Goal: Obtain resource: Download file/media

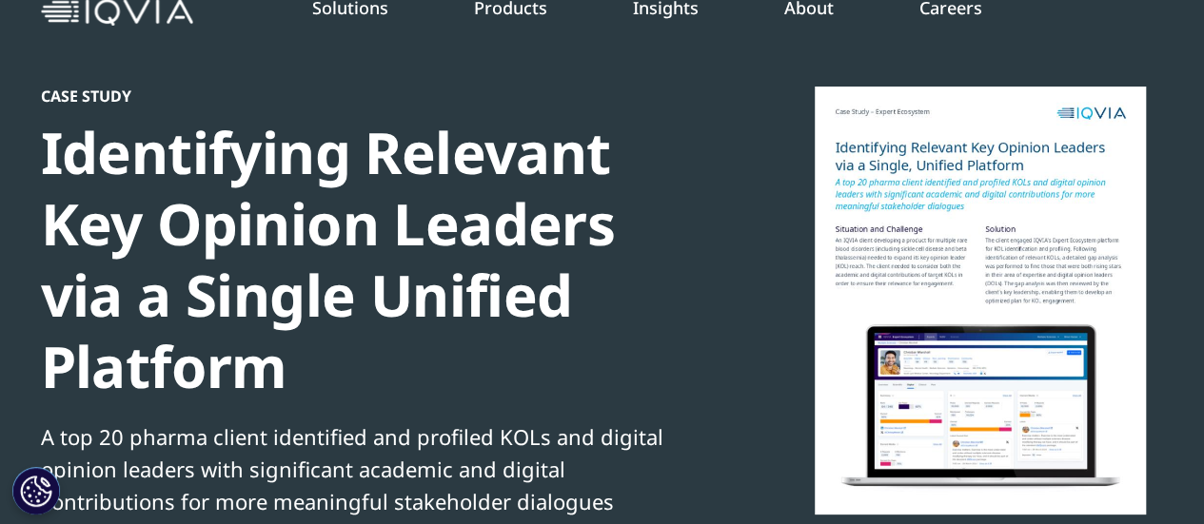
scroll to position [110, 0]
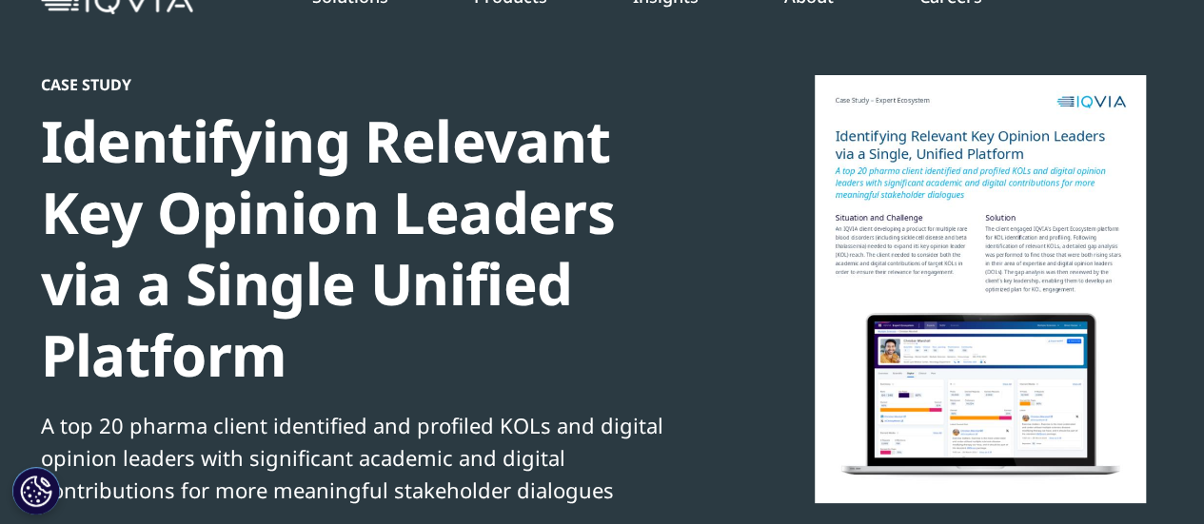
click at [1022, 189] on link "Medical Affairs" at bounding box center [1083, 195] width 222 height 21
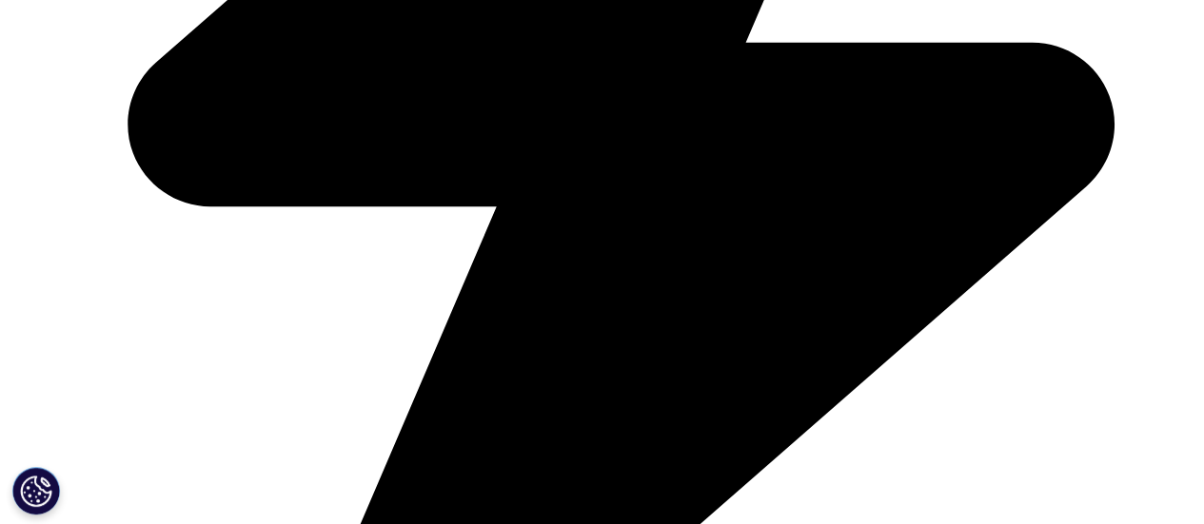
scroll to position [1000, 0]
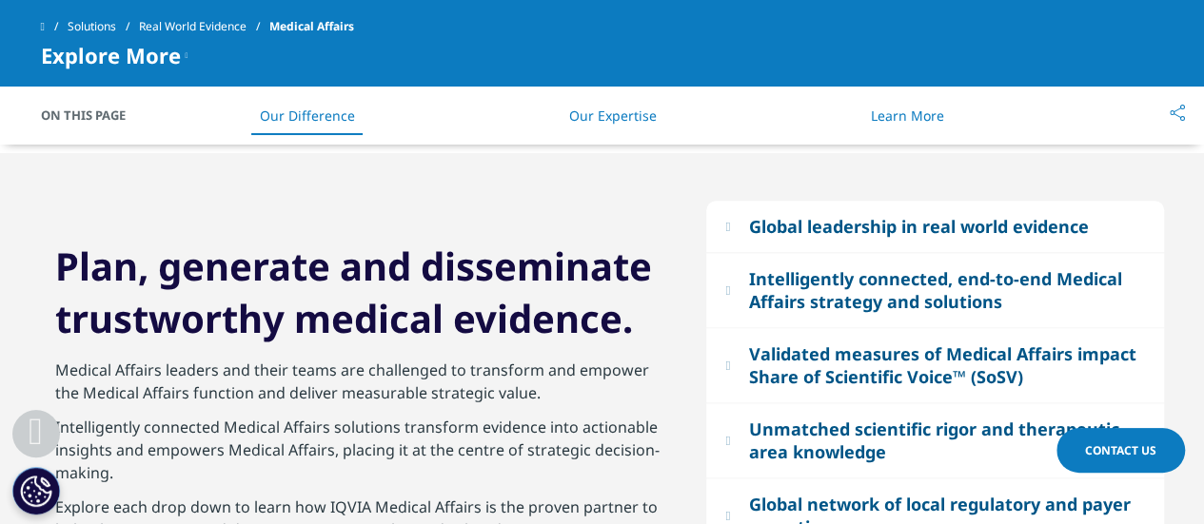
click at [946, 478] on button "Unmatched scientific rigor and therapeutic area knowledge" at bounding box center [935, 440] width 458 height 74
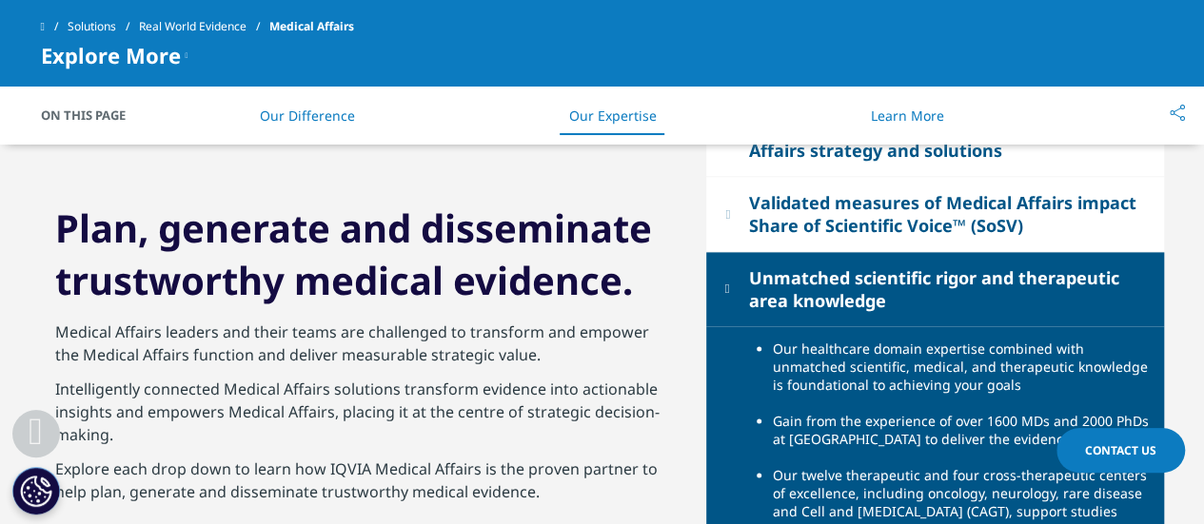
scroll to position [1153, 0]
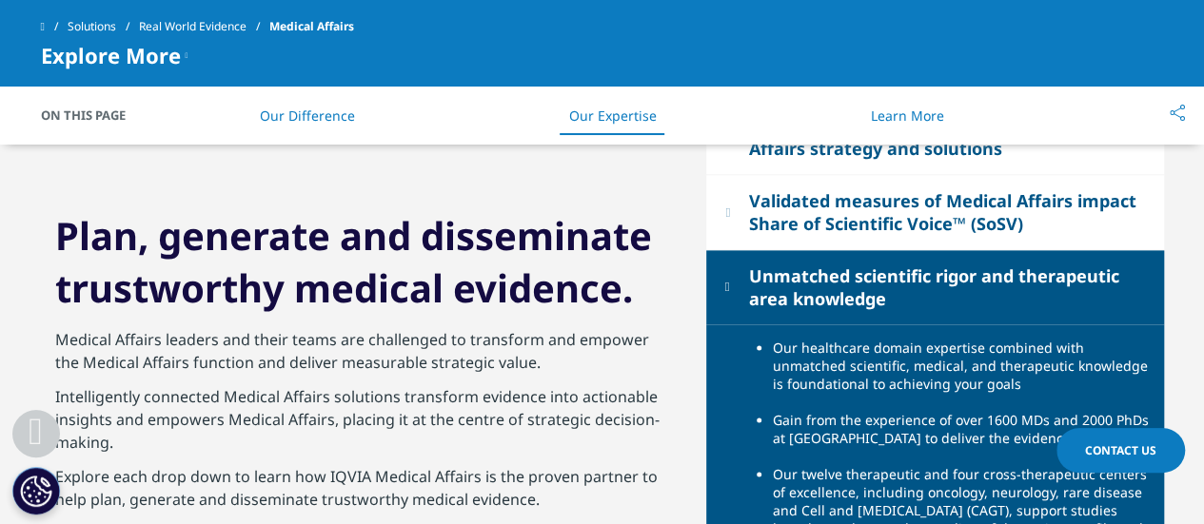
click at [938, 480] on li "Our twelve therapeutic and four cross-therapeutic centers of excellence, includ…" at bounding box center [961, 510] width 377 height 90
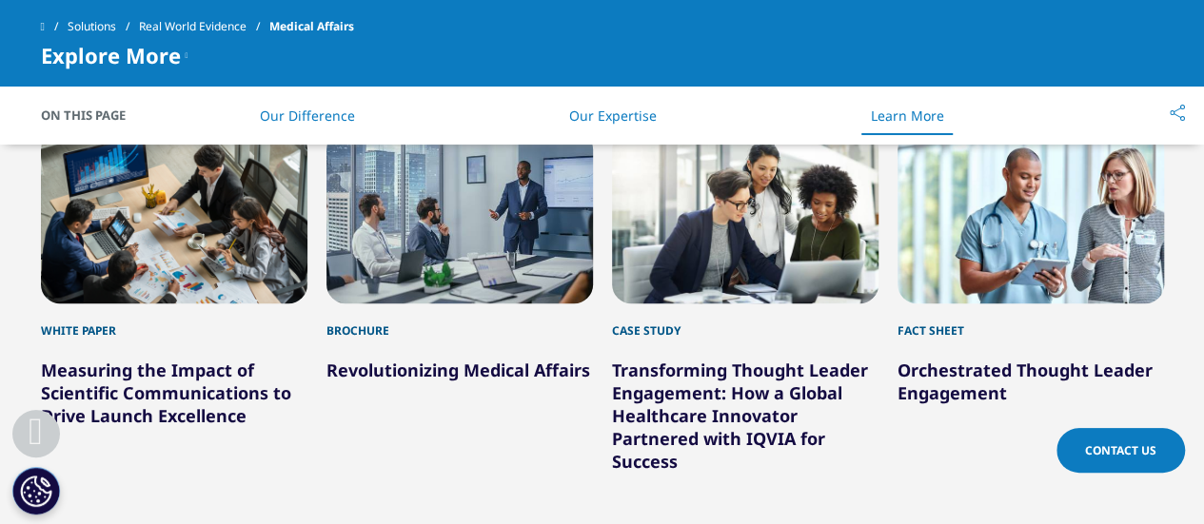
scroll to position [4144, 0]
click at [502, 260] on div "2 / 8" at bounding box center [459, 215] width 266 height 173
click at [491, 369] on link "Revolutionizing Medical Affairs" at bounding box center [458, 369] width 264 height 23
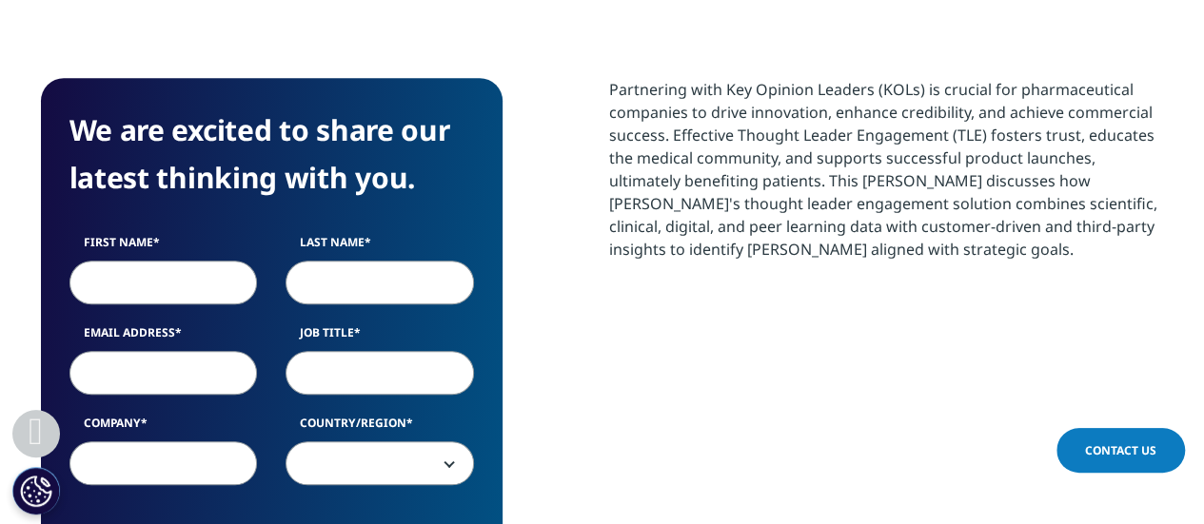
scroll to position [688, 0]
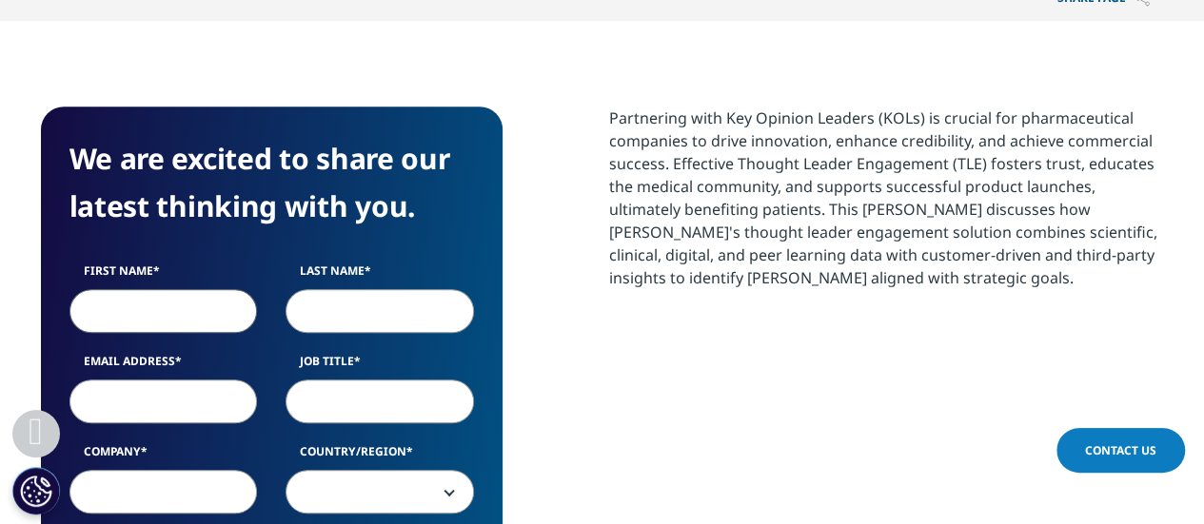
click at [141, 315] on input "First Name" at bounding box center [163, 311] width 188 height 44
type input "[PERSON_NAME]"
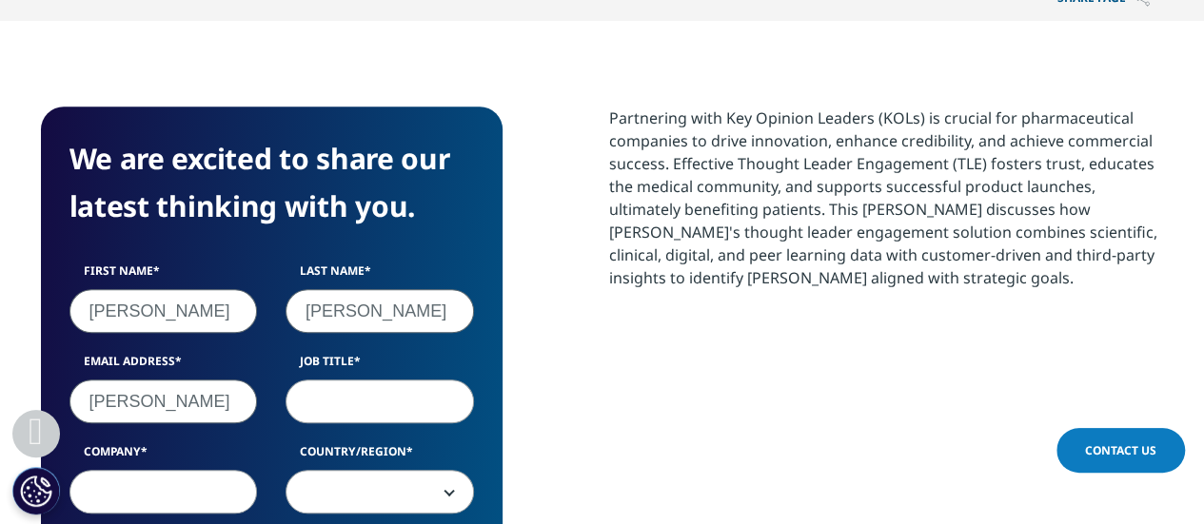
type input "[EMAIL_ADDRESS][DOMAIN_NAME]"
type input "1020825076"
select select "Colombia"
click at [382, 416] on input "Job Title" at bounding box center [379, 402] width 188 height 44
type input "MD"
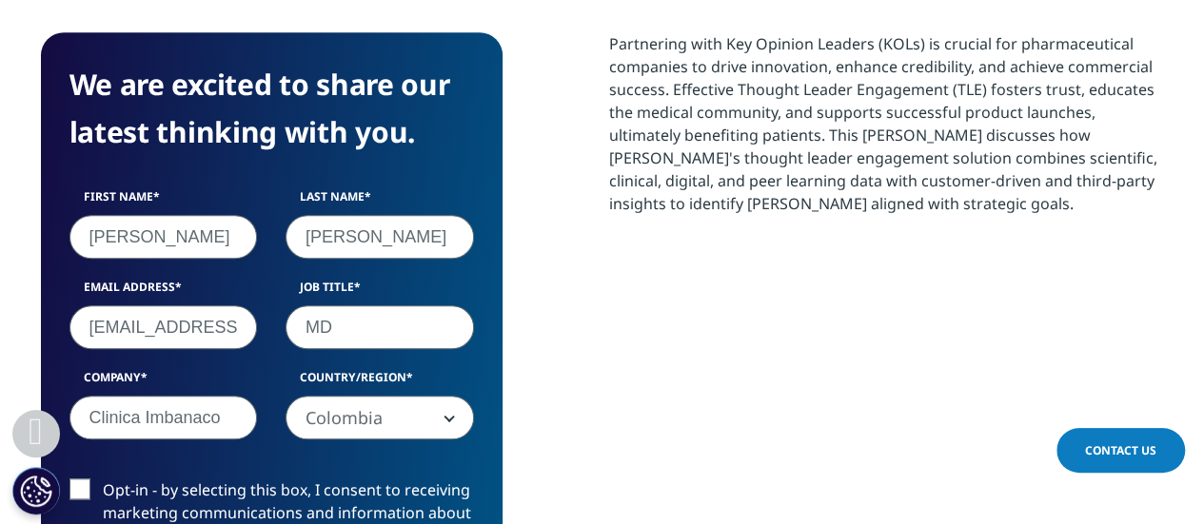
scroll to position [764, 0]
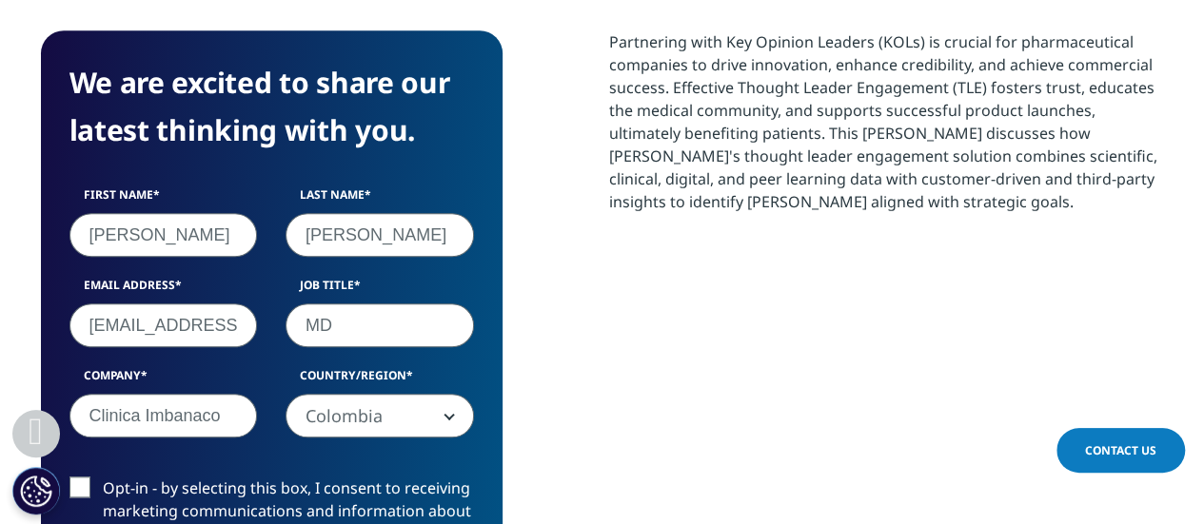
type input "Clinica Imbanaco"
click at [84, 488] on label "Opt-in - by selecting this box, I consent to receiving marketing communications…" at bounding box center [271, 516] width 404 height 79
click at [103, 477] on input "Opt-in - by selecting this box, I consent to receiving marketing communications…" at bounding box center [103, 477] width 0 height 0
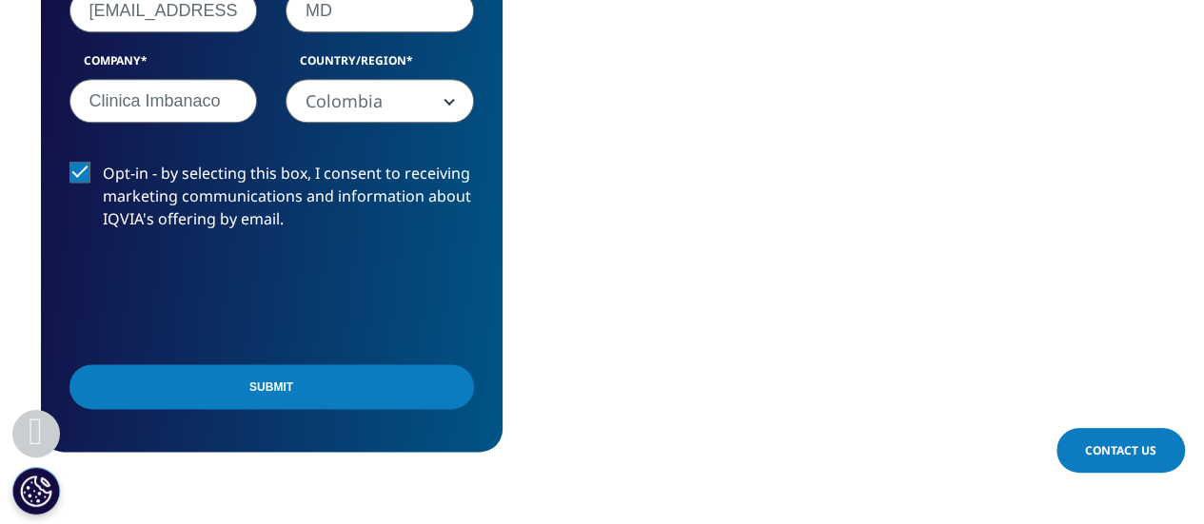
scroll to position [1080, 0]
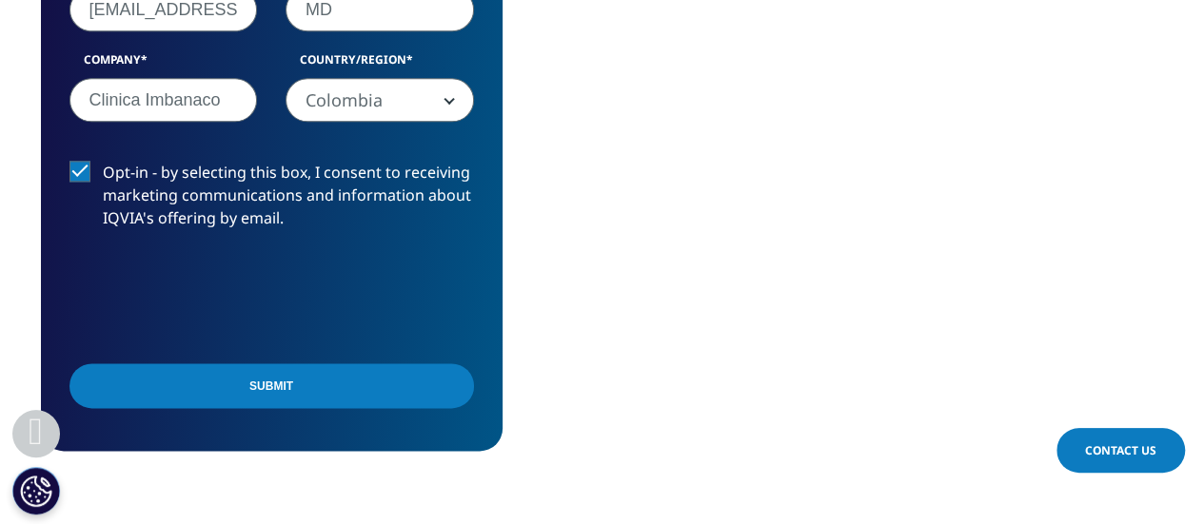
click at [308, 370] on input "Submit" at bounding box center [271, 385] width 404 height 45
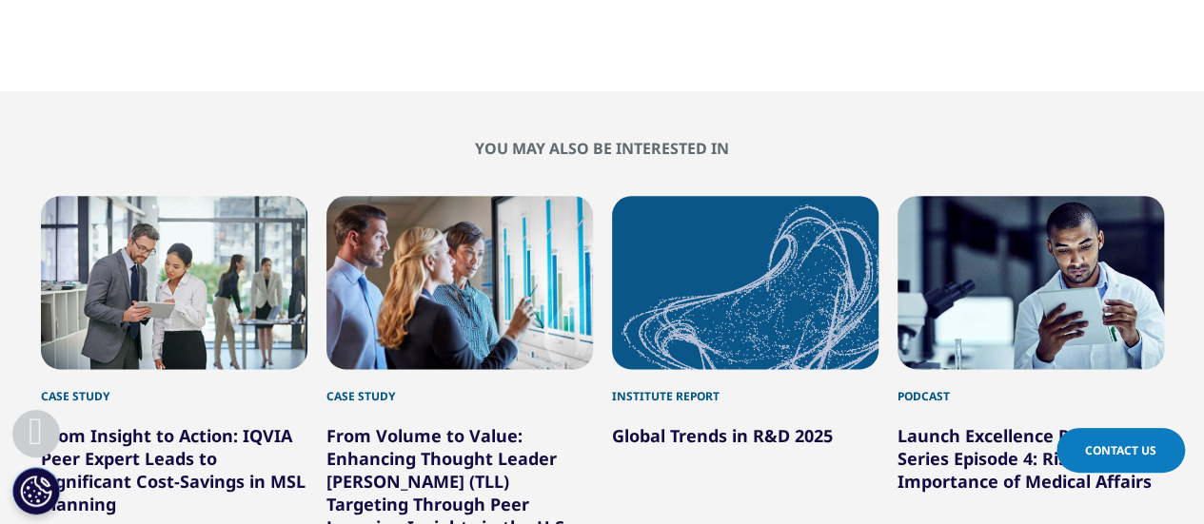
scroll to position [635, 0]
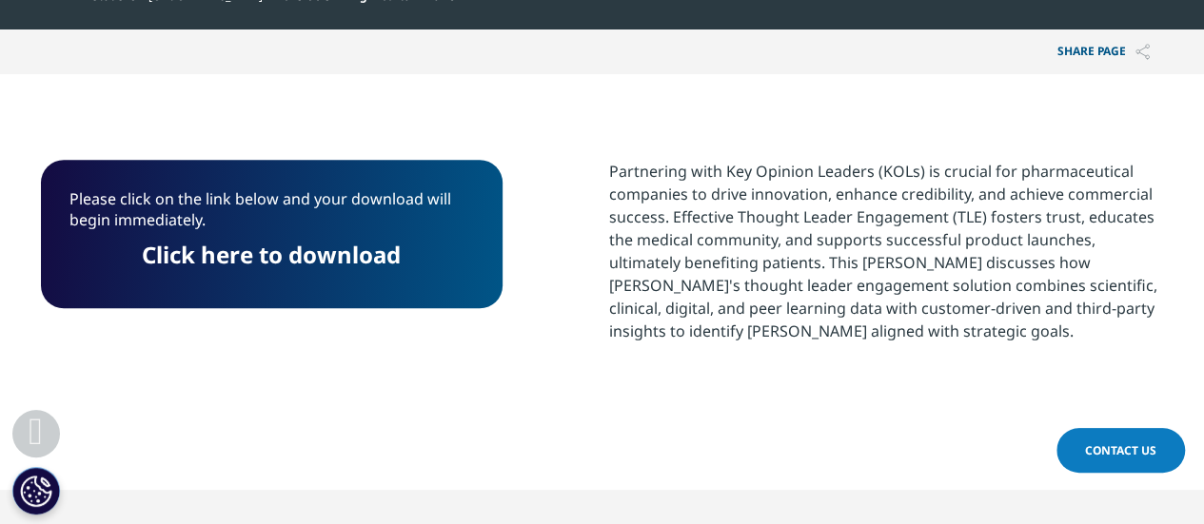
click at [312, 277] on p "Click here to download" at bounding box center [271, 262] width 404 height 35
click at [323, 253] on link "Click here to download" at bounding box center [271, 254] width 259 height 31
